Goal: Transaction & Acquisition: Purchase product/service

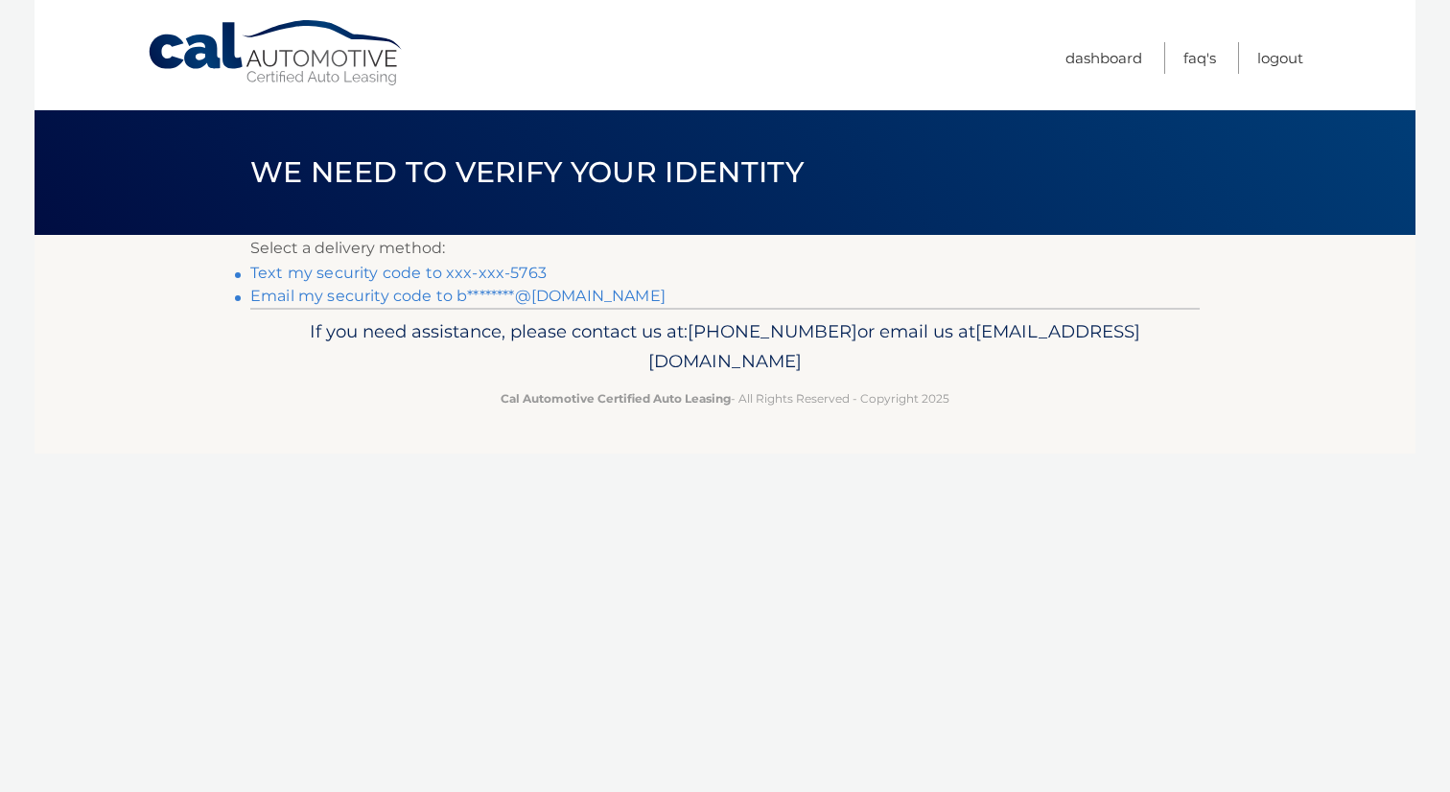
click at [402, 302] on link "Email my security code to b********@[DOMAIN_NAME]" at bounding box center [457, 296] width 415 height 18
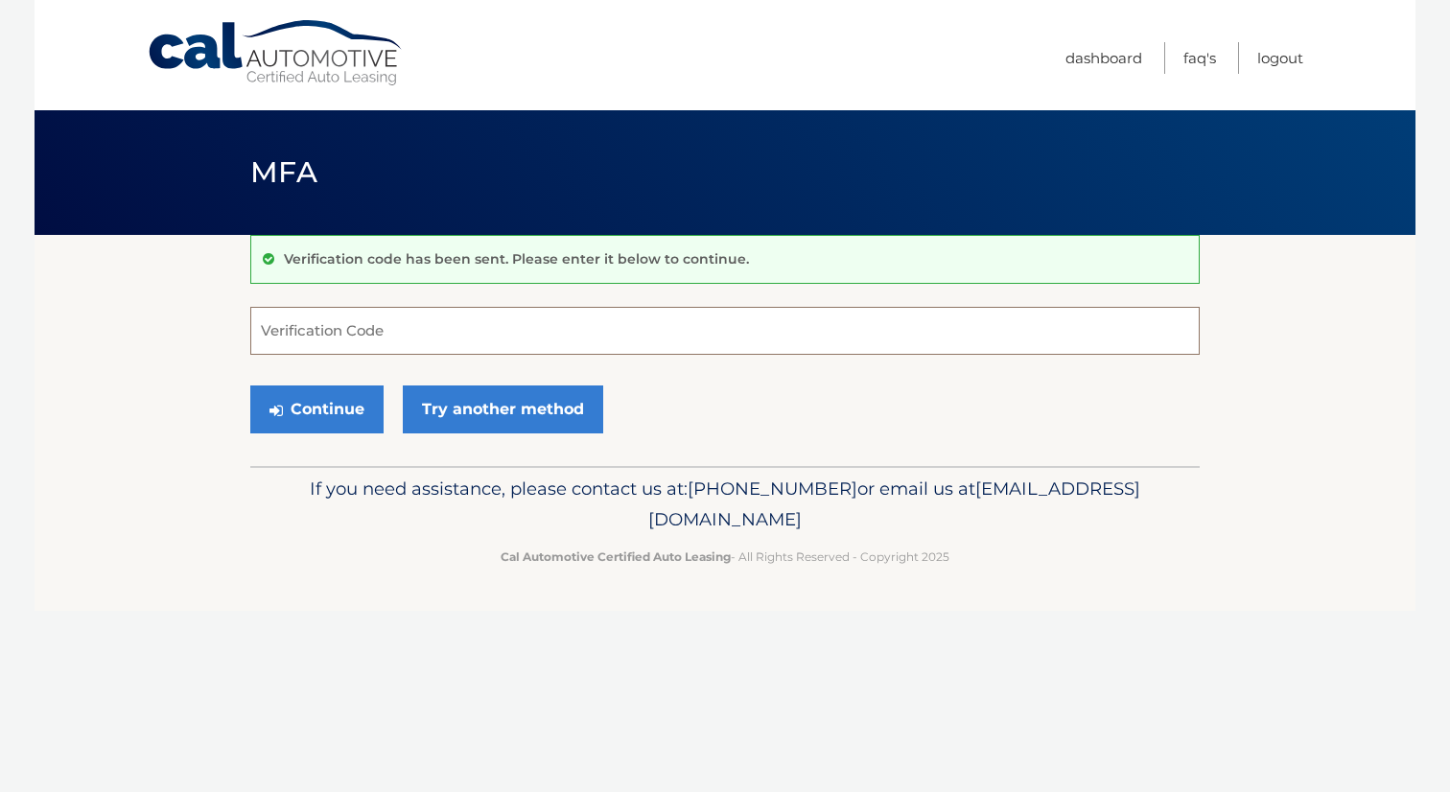
click at [377, 338] on input "Verification Code" at bounding box center [724, 331] width 949 height 48
type input "487007"
click at [340, 412] on button "Continue" at bounding box center [316, 409] width 133 height 48
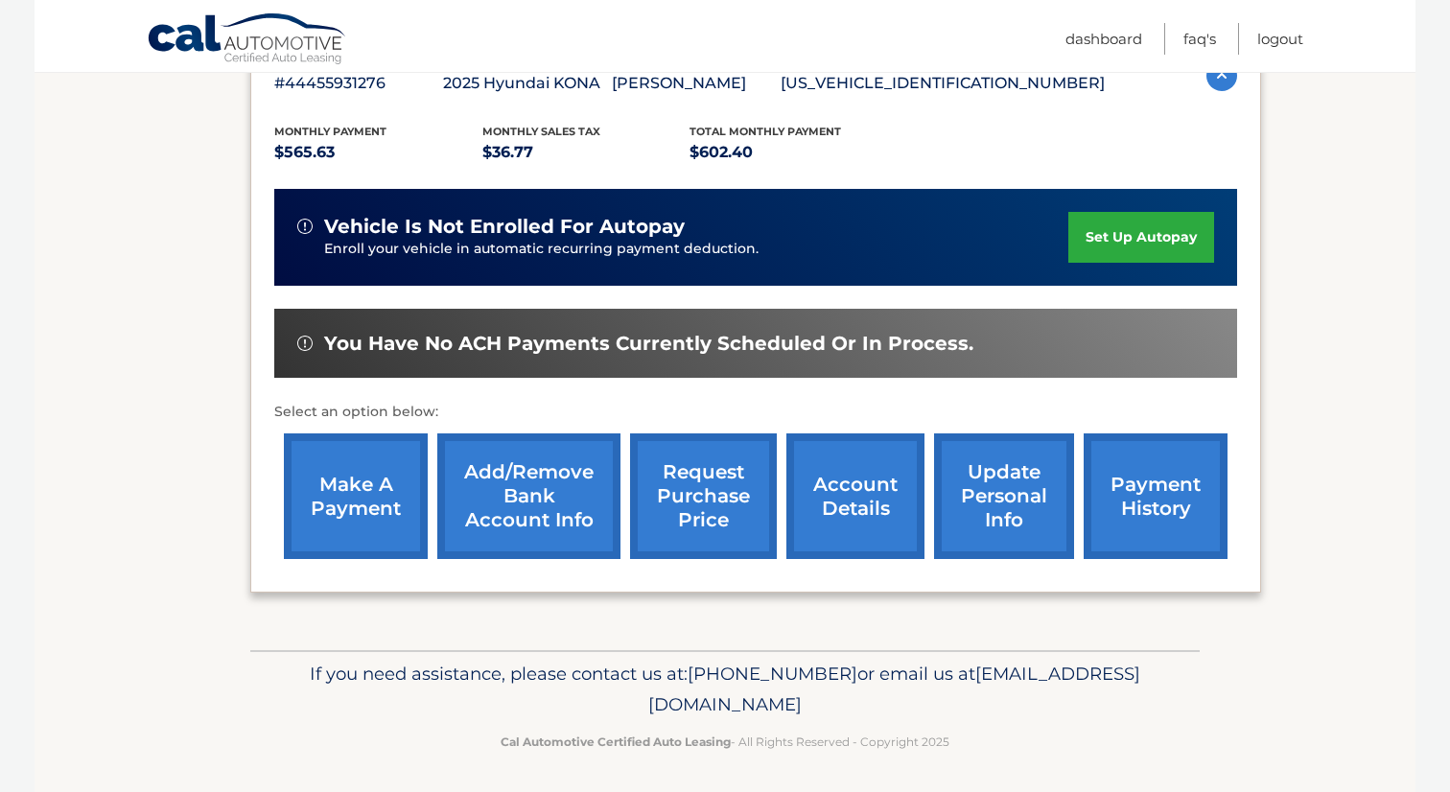
scroll to position [365, 0]
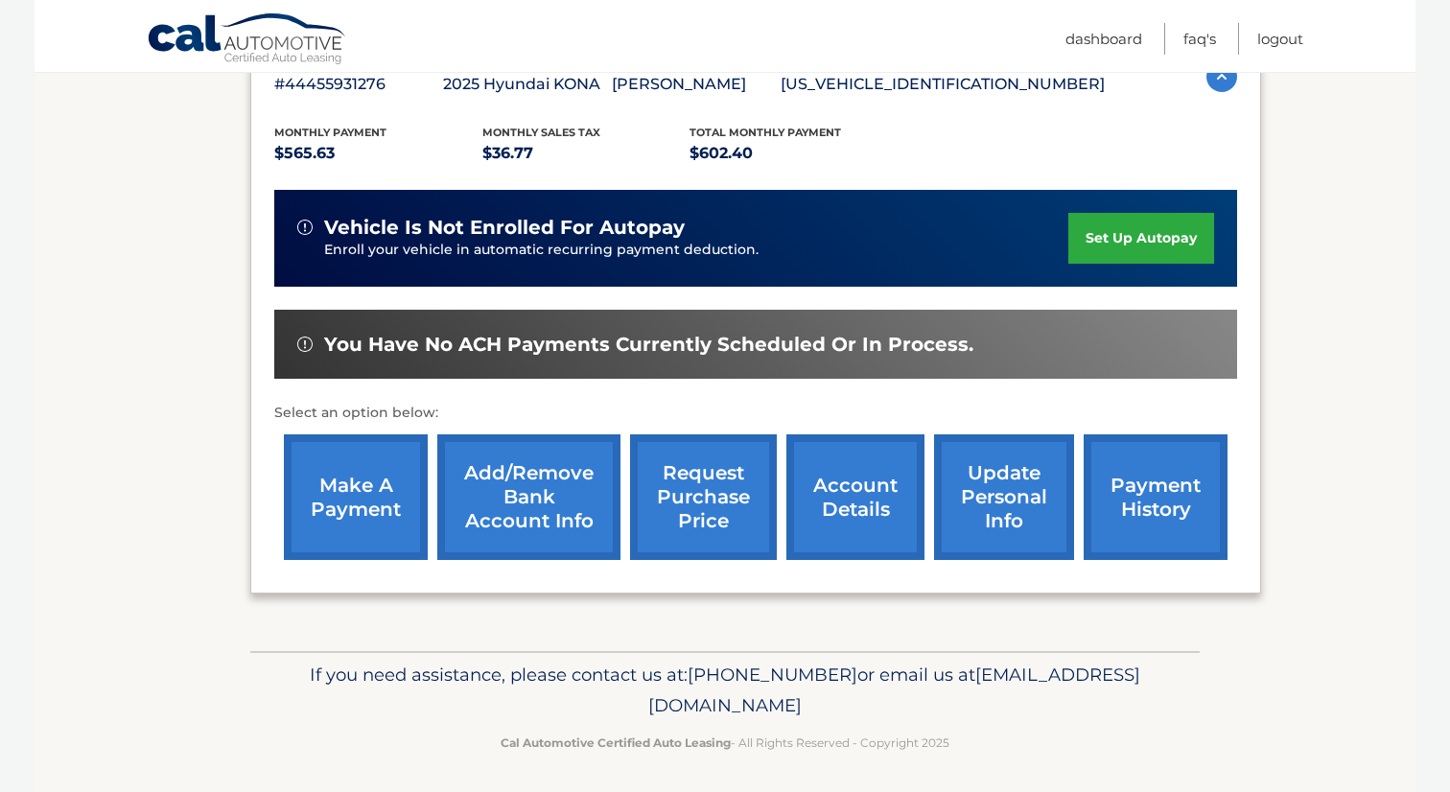
click at [344, 503] on link "make a payment" at bounding box center [356, 497] width 144 height 126
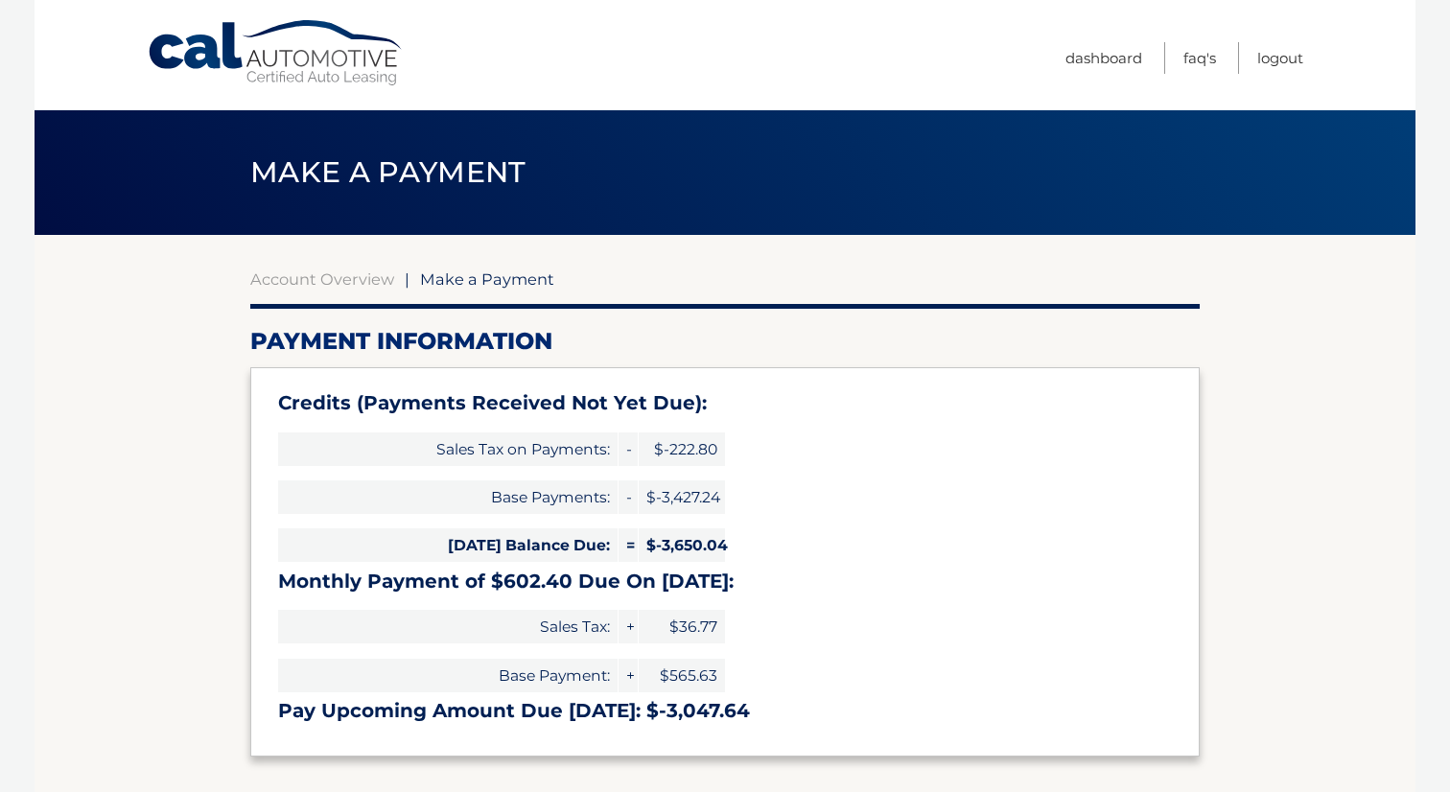
select select "YTJiMmY5NjUtZDIwZC00YWE2LWFlYjItNWNiNGY3YTIyYmNm"
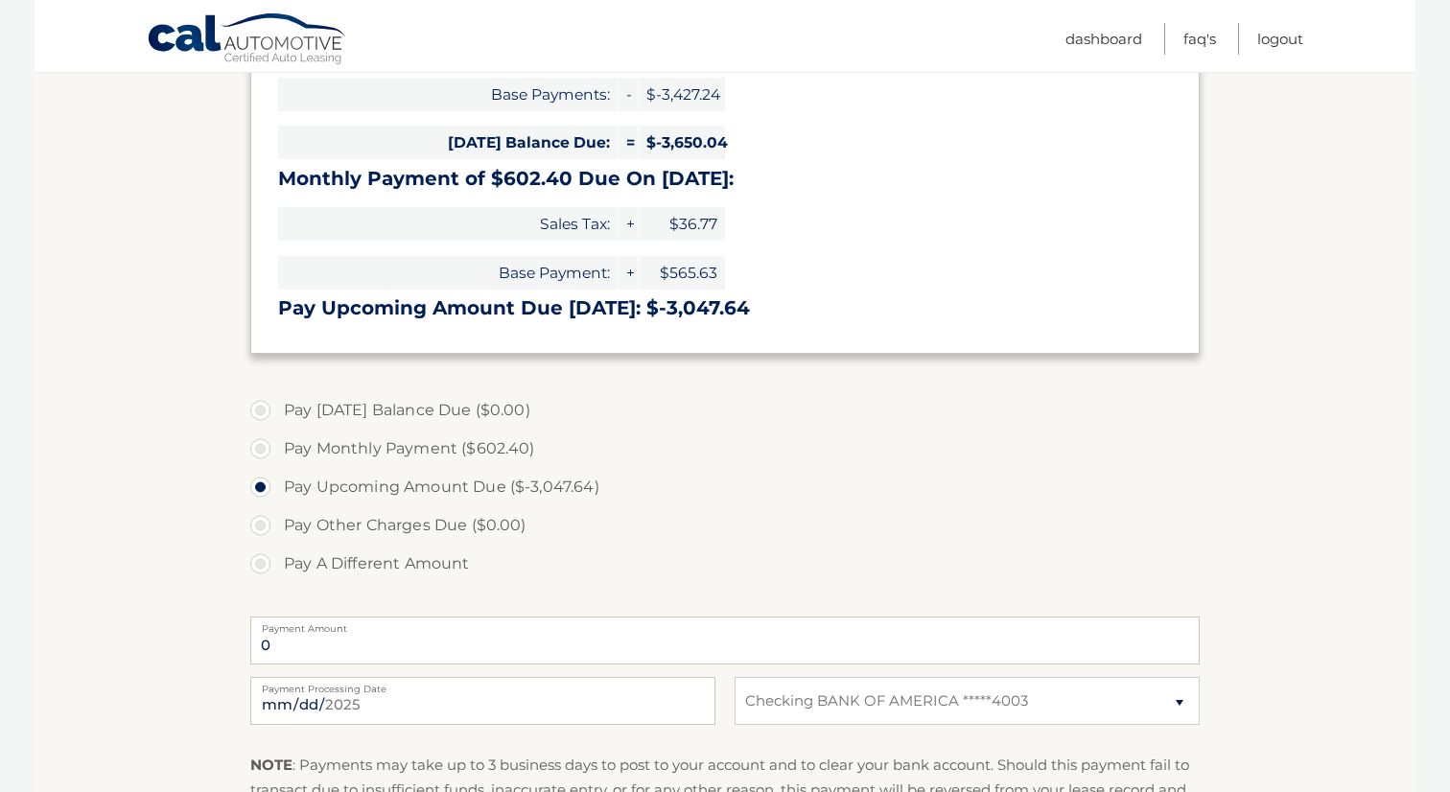
scroll to position [416, 0]
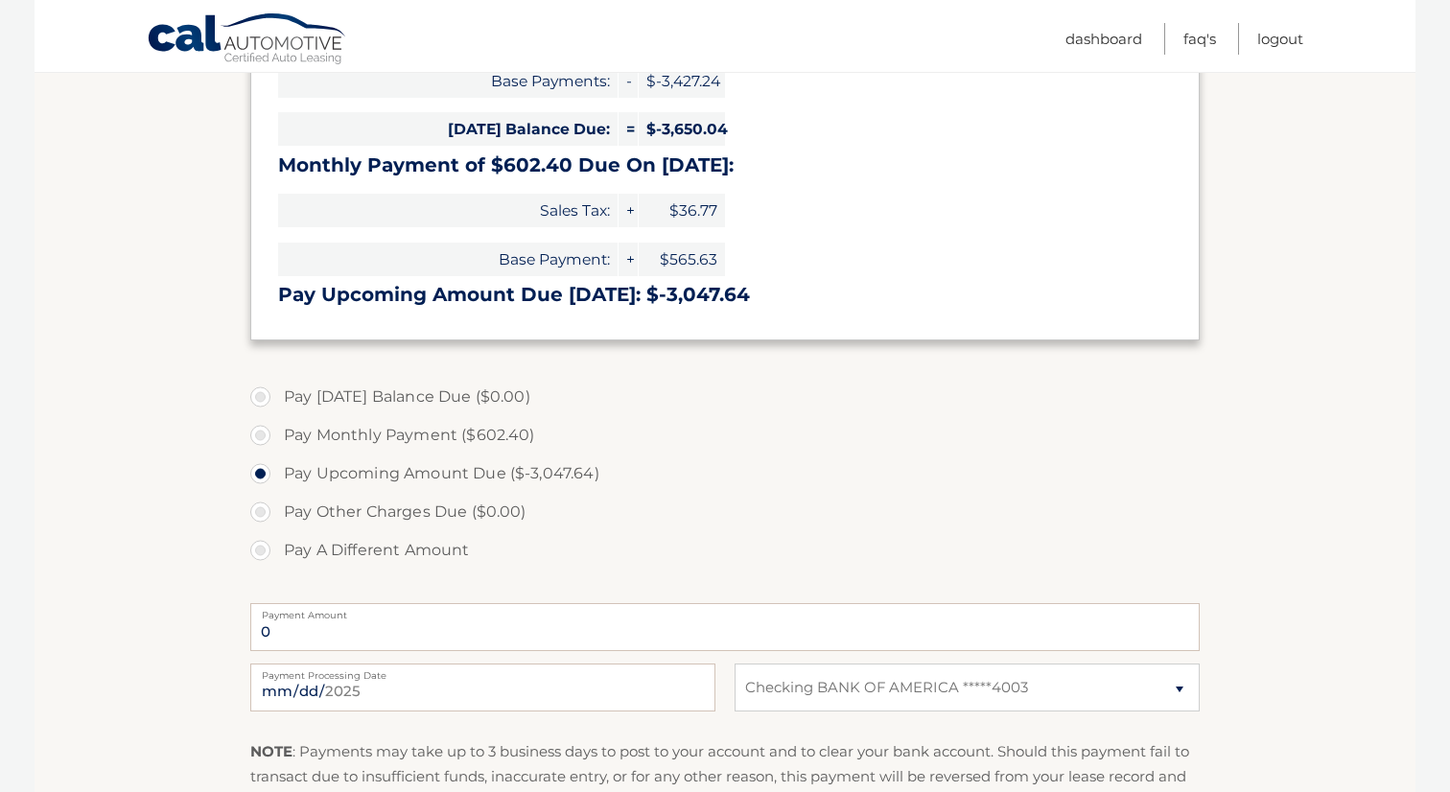
click at [264, 434] on label "Pay Monthly Payment ($602.40)" at bounding box center [724, 435] width 949 height 38
click at [264, 434] on input "Pay Monthly Payment ($602.40)" at bounding box center [267, 431] width 19 height 31
radio input "true"
type input "602.40"
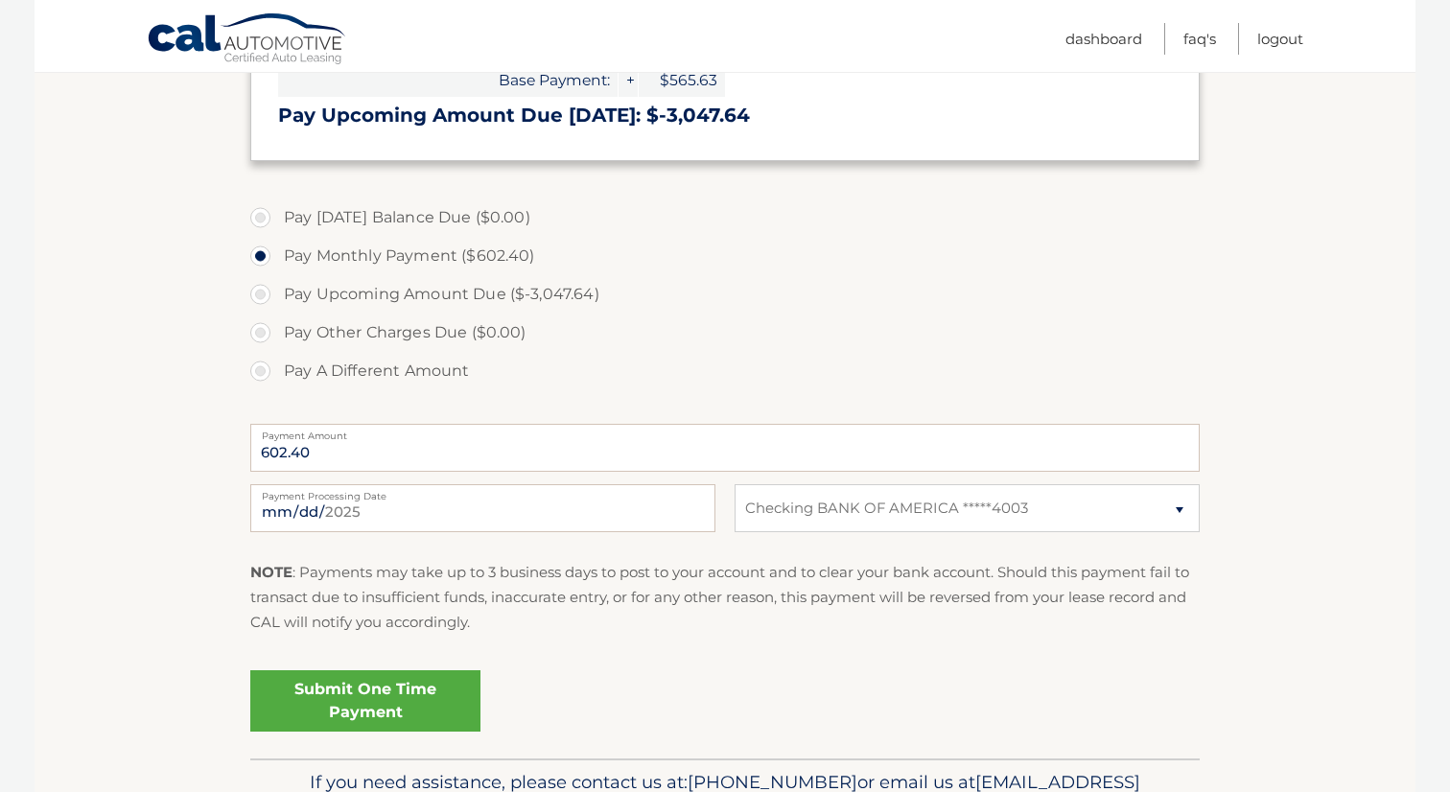
scroll to position [614, 0]
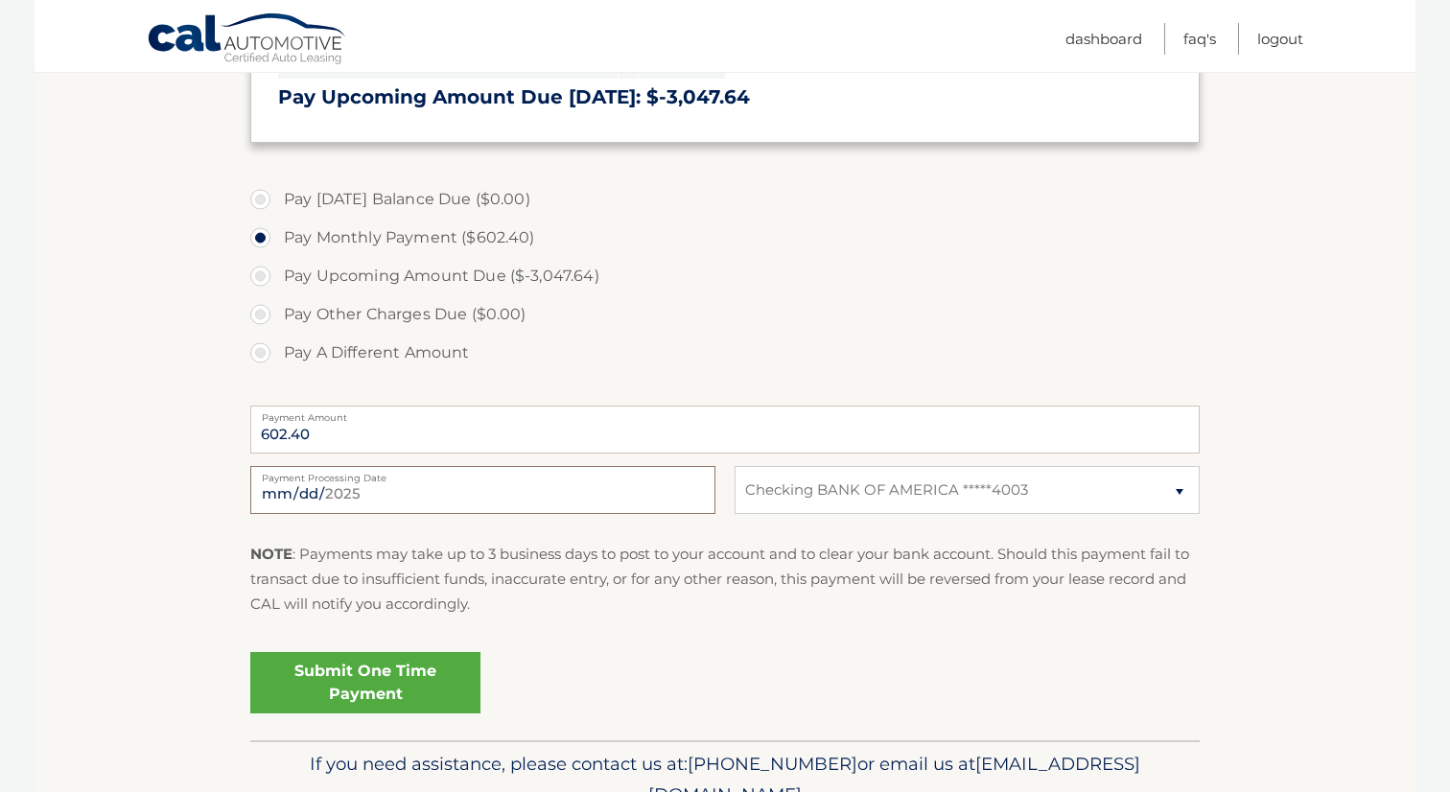
click at [374, 497] on input "2025-09-29" at bounding box center [482, 490] width 465 height 48
type input "2025-10-01"
click at [523, 605] on p "NOTE : Payments may take up to 3 business days to post to your account and to c…" at bounding box center [724, 580] width 949 height 76
click at [403, 673] on link "Submit One Time Payment" at bounding box center [365, 682] width 230 height 61
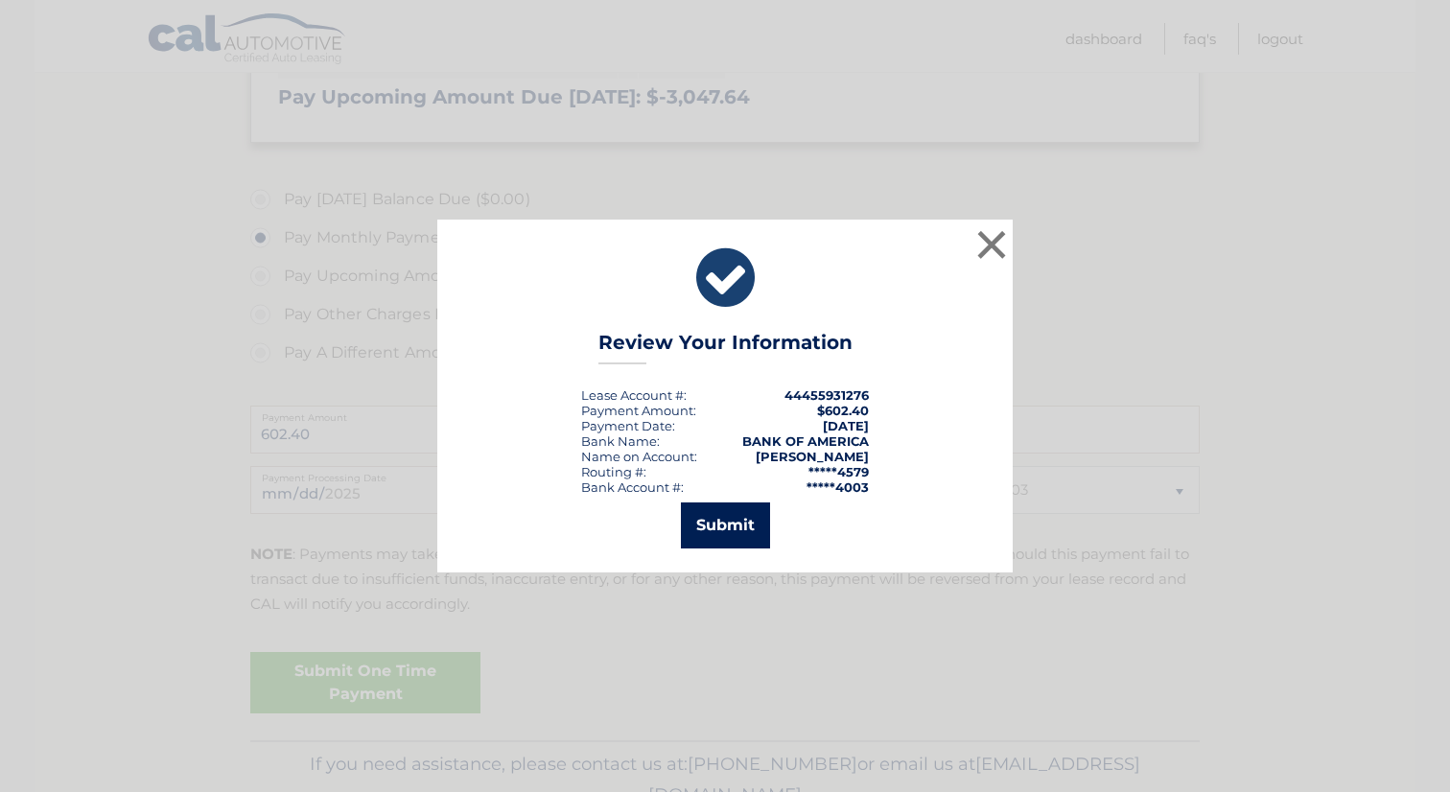
click at [717, 525] on button "Submit" at bounding box center [725, 525] width 89 height 46
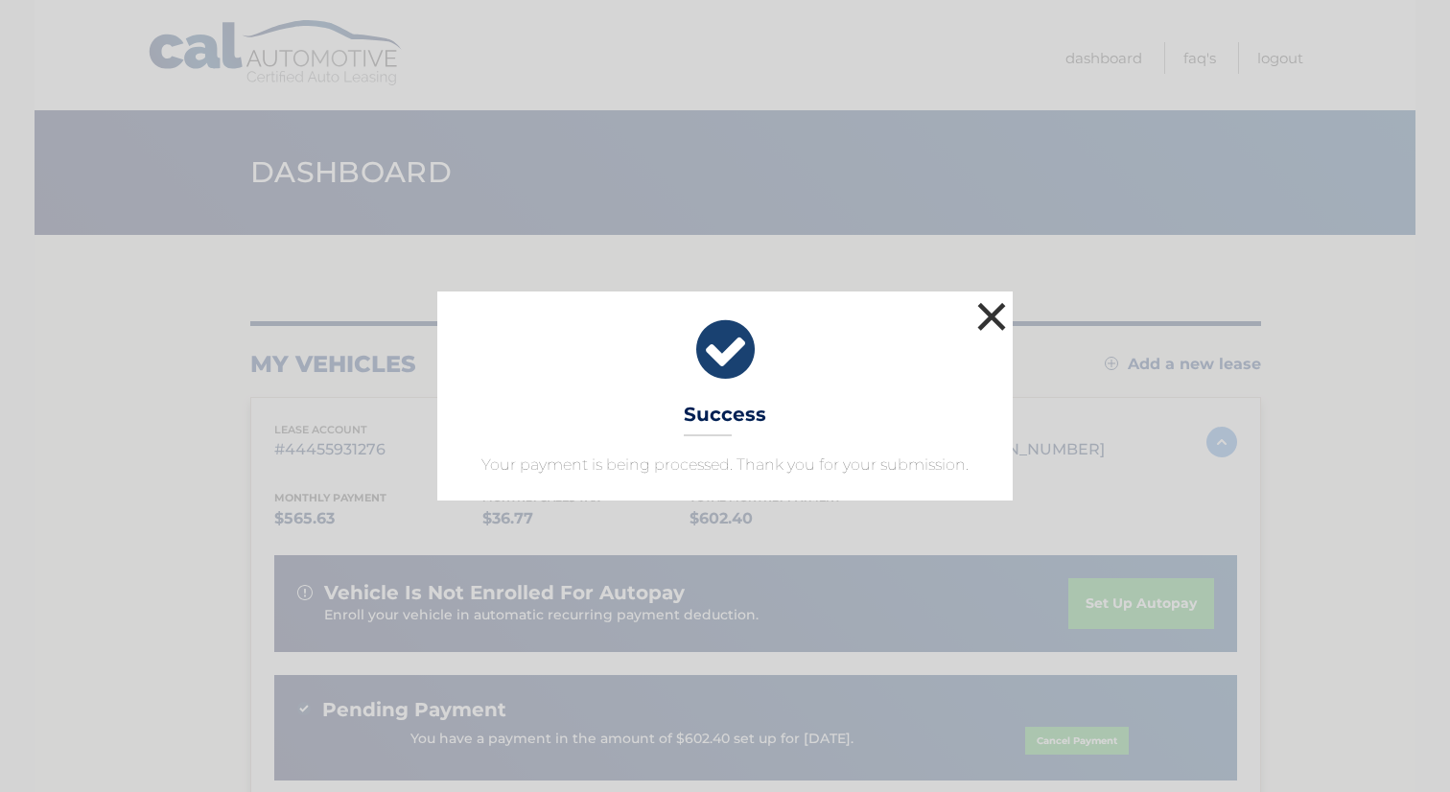
click at [984, 311] on button "×" at bounding box center [991, 316] width 38 height 38
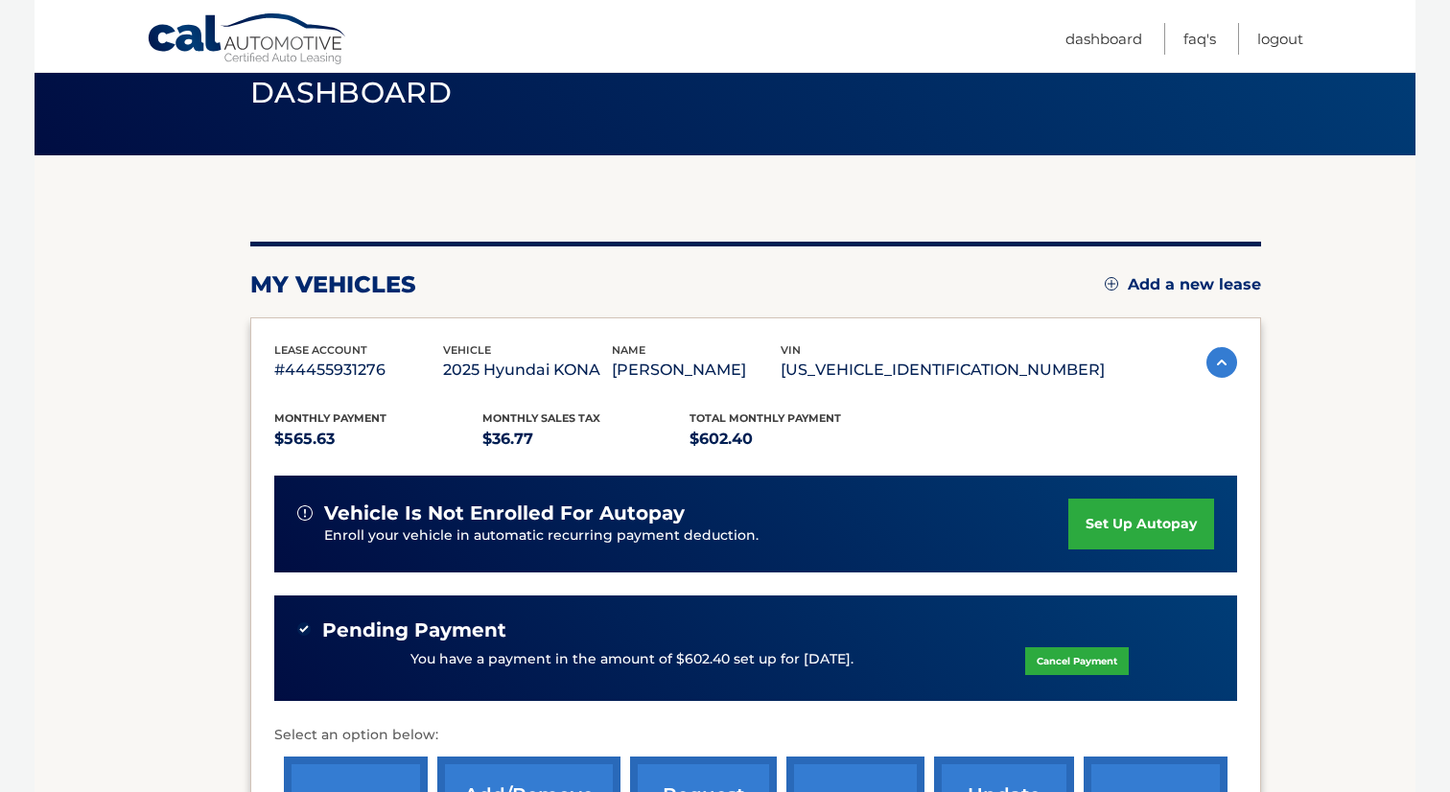
scroll to position [110, 0]
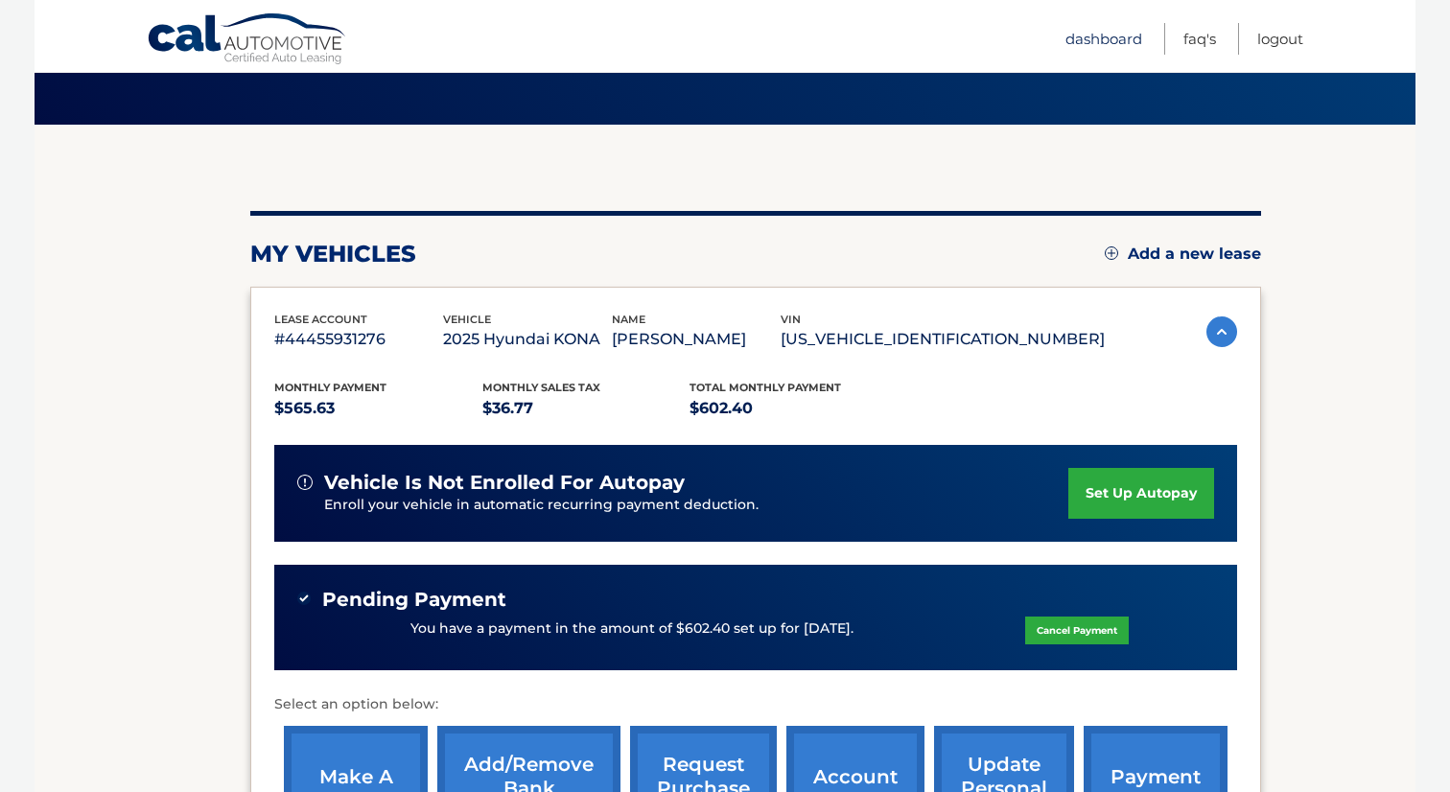
click at [1097, 47] on link "Dashboard" at bounding box center [1103, 39] width 77 height 32
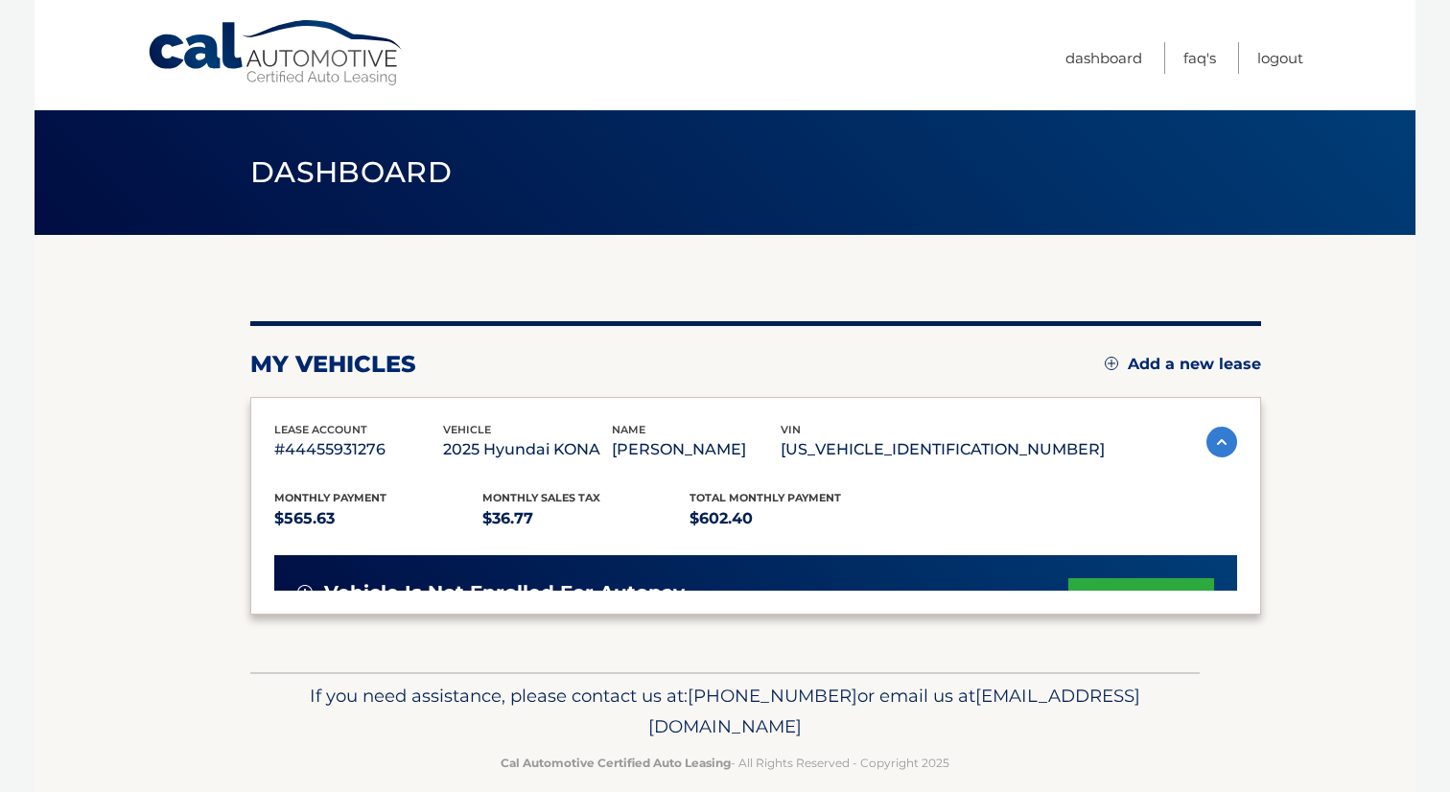
click at [1097, 47] on link "Dashboard" at bounding box center [1103, 58] width 77 height 32
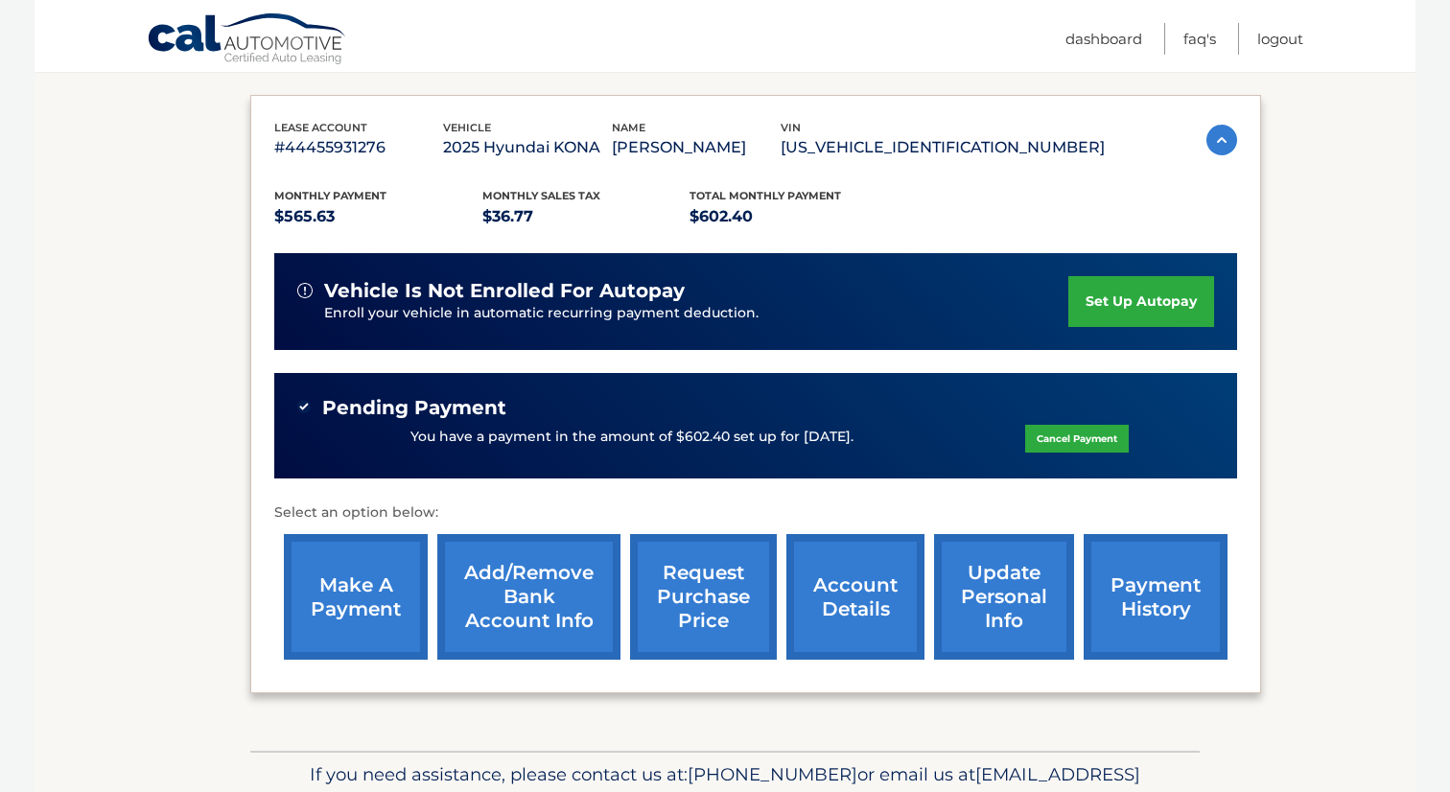
scroll to position [296, 0]
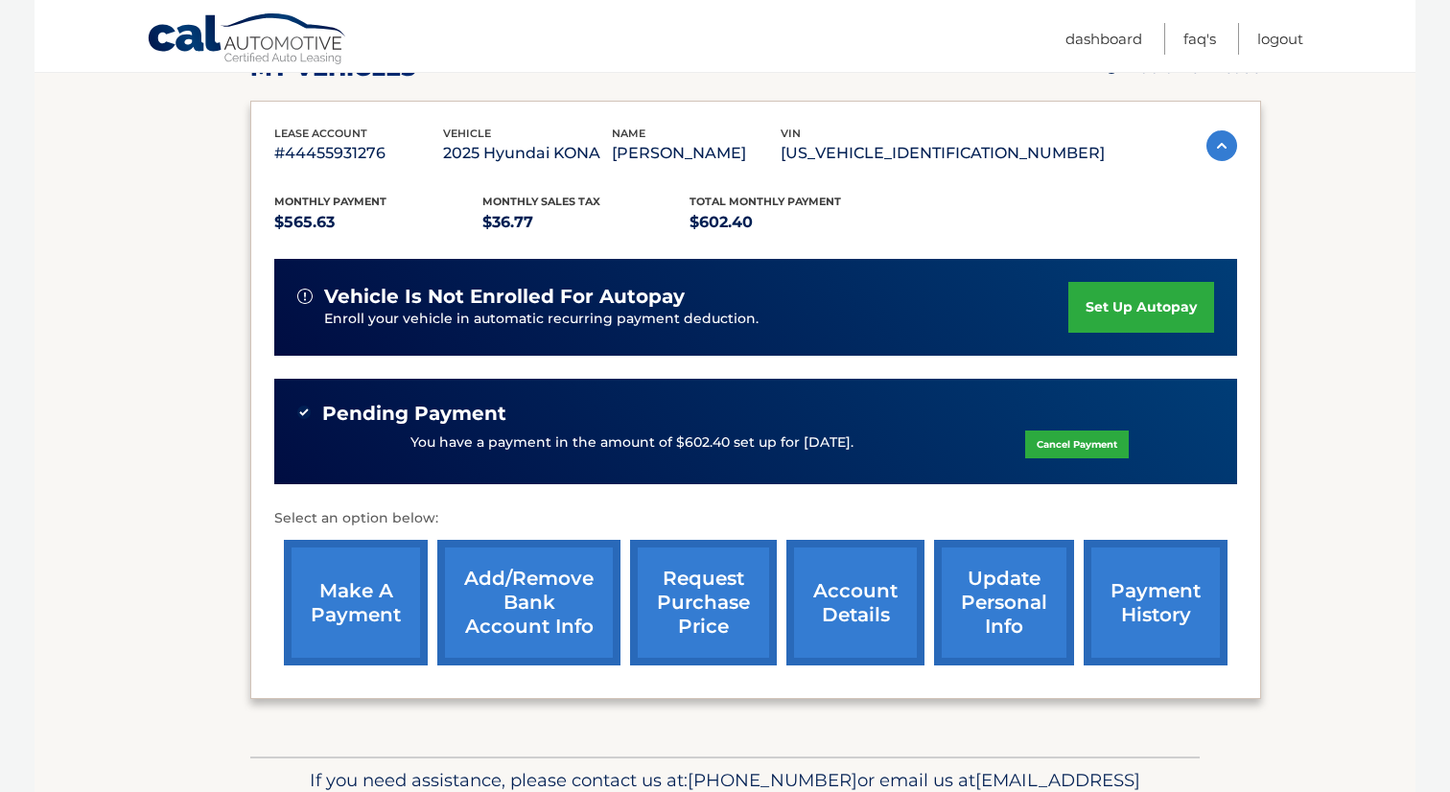
click at [376, 555] on link "make a payment" at bounding box center [356, 603] width 144 height 126
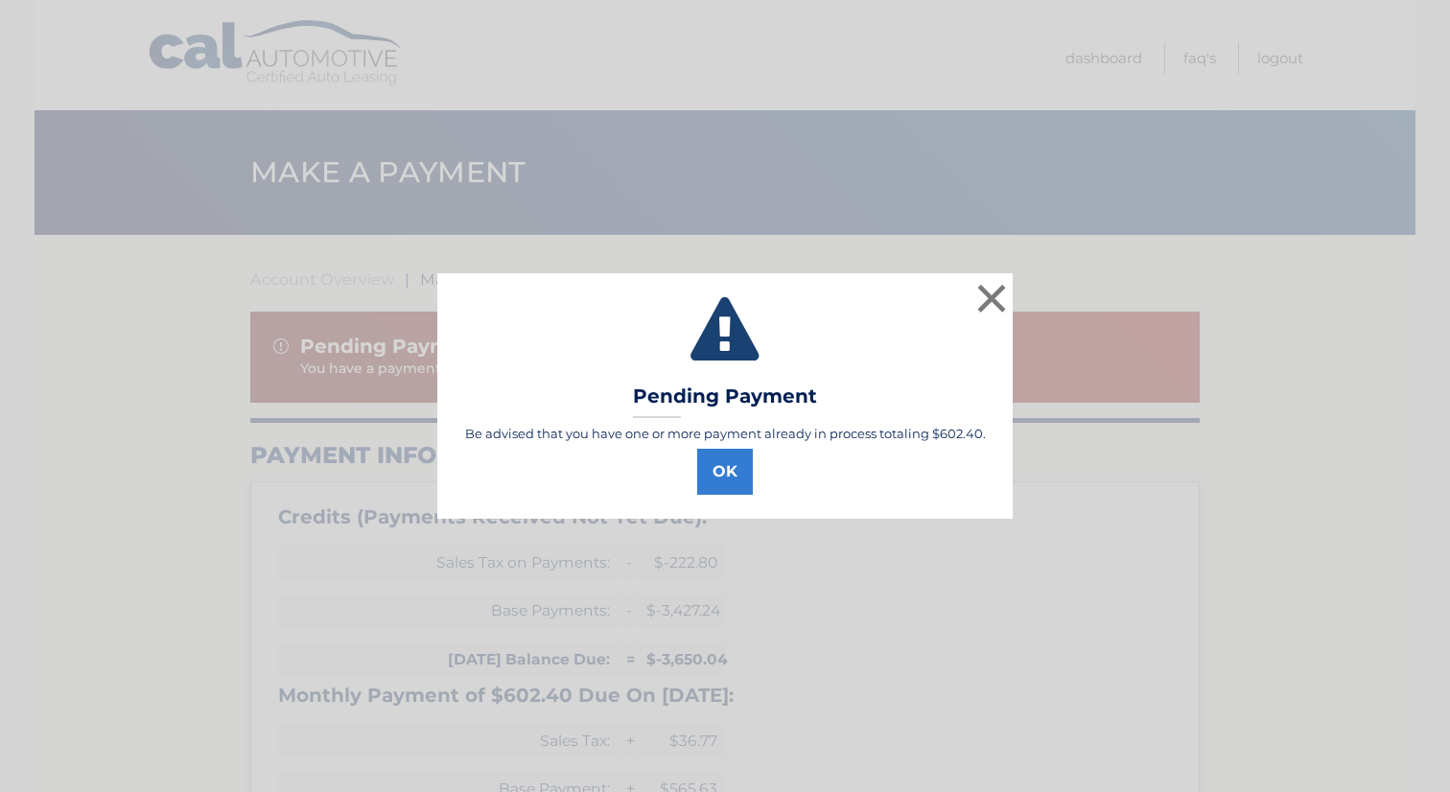
select select "YTJiMmY5NjUtZDIwZC00YWE2LWFlYjItNWNiNGY3YTIyYmNm"
click at [735, 459] on button "OK" at bounding box center [725, 472] width 56 height 46
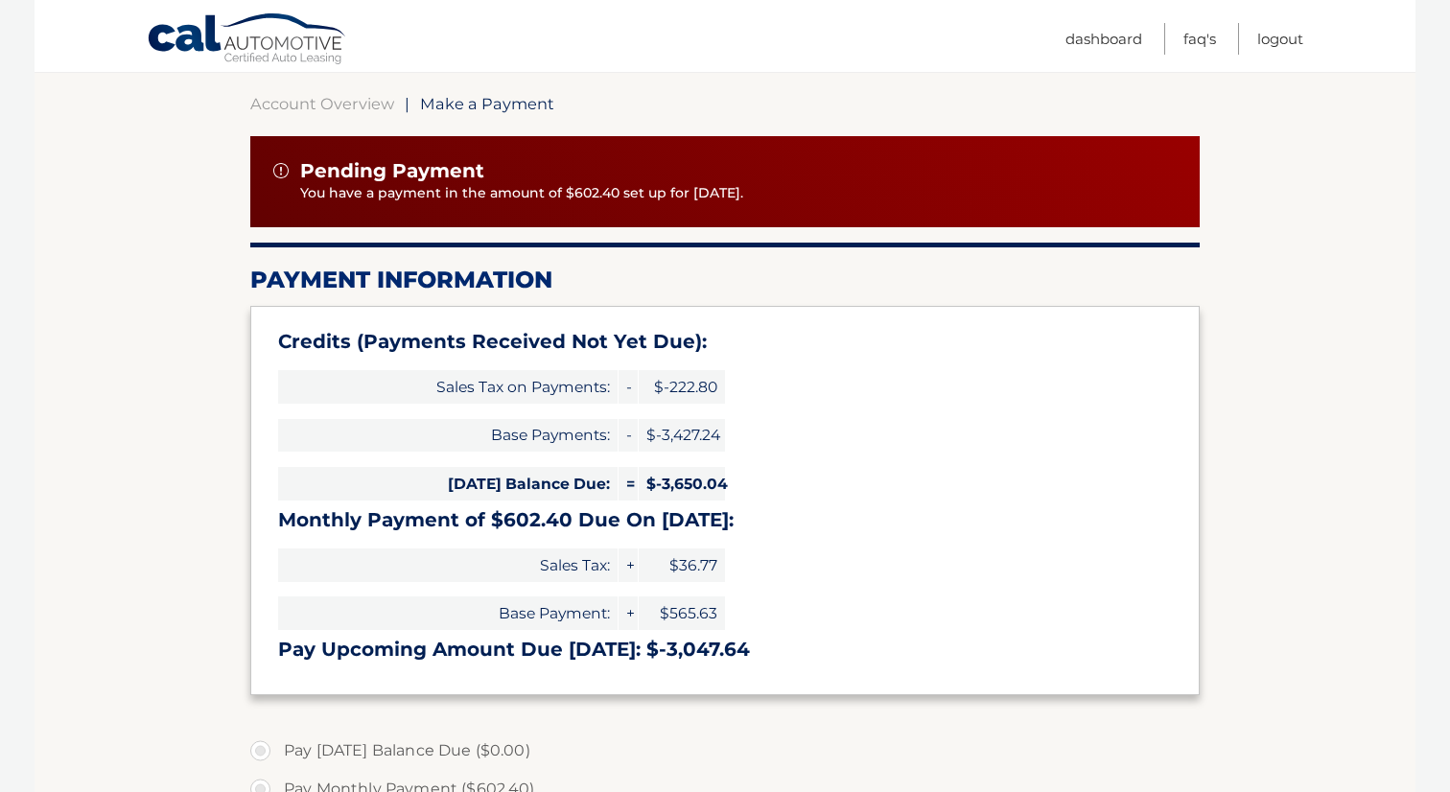
scroll to position [197, 0]
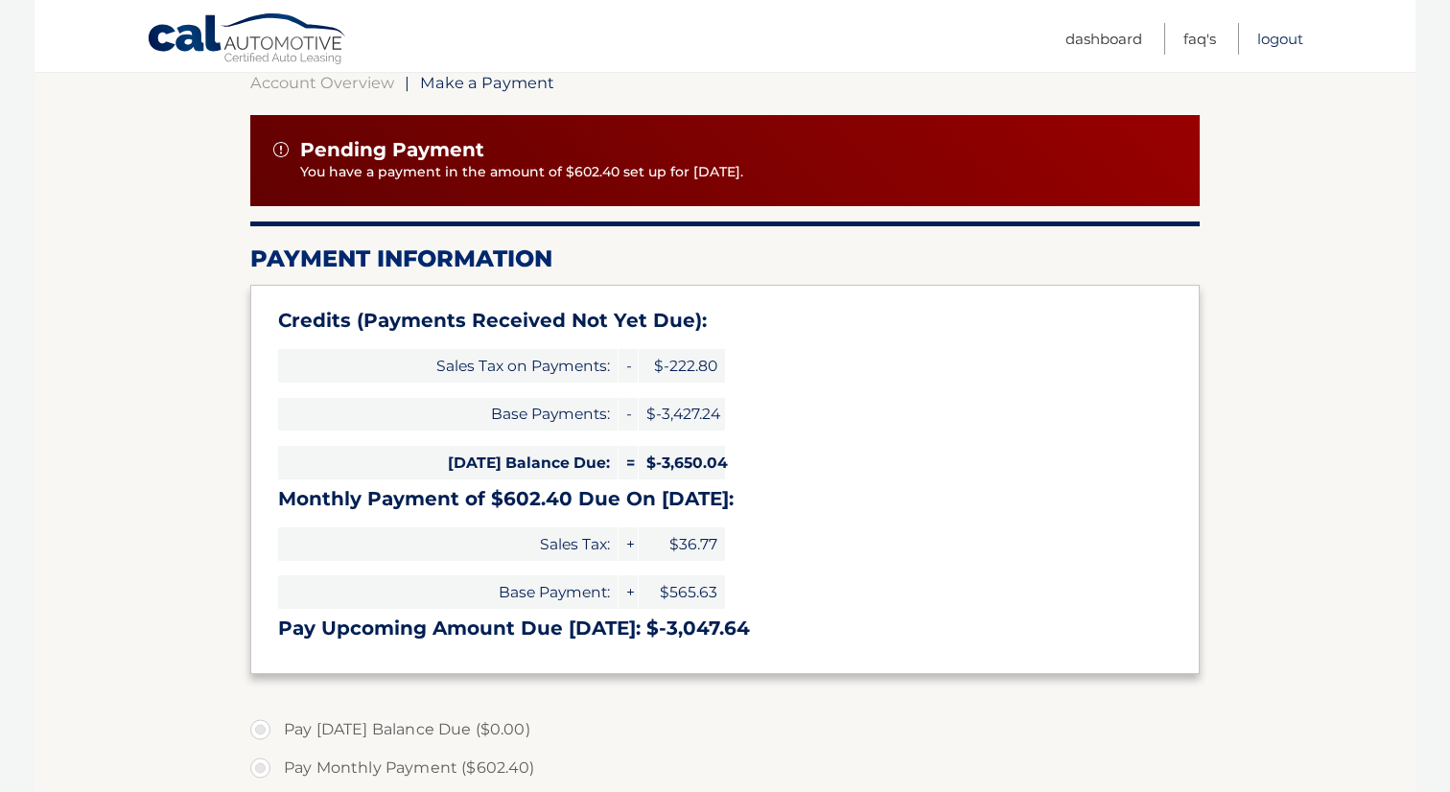
click at [1291, 38] on link "Logout" at bounding box center [1280, 39] width 46 height 32
